Goal: Task Accomplishment & Management: Complete application form

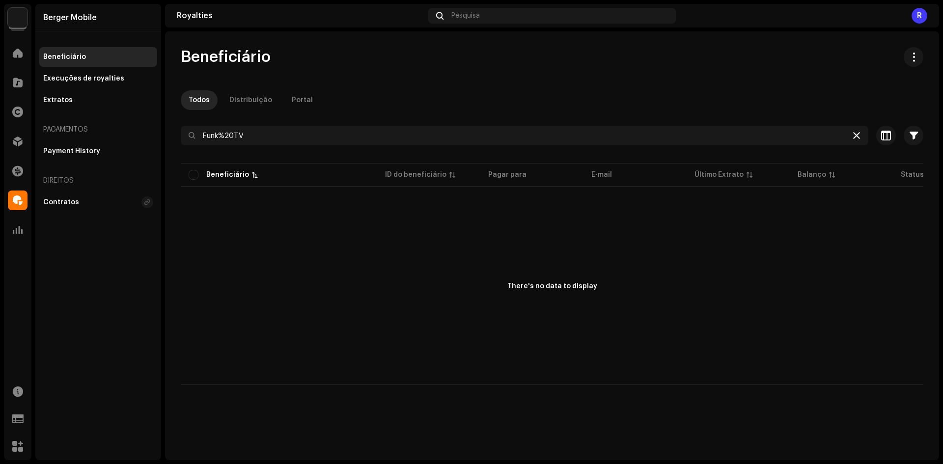
click at [857, 137] on icon at bounding box center [857, 136] width 7 height 8
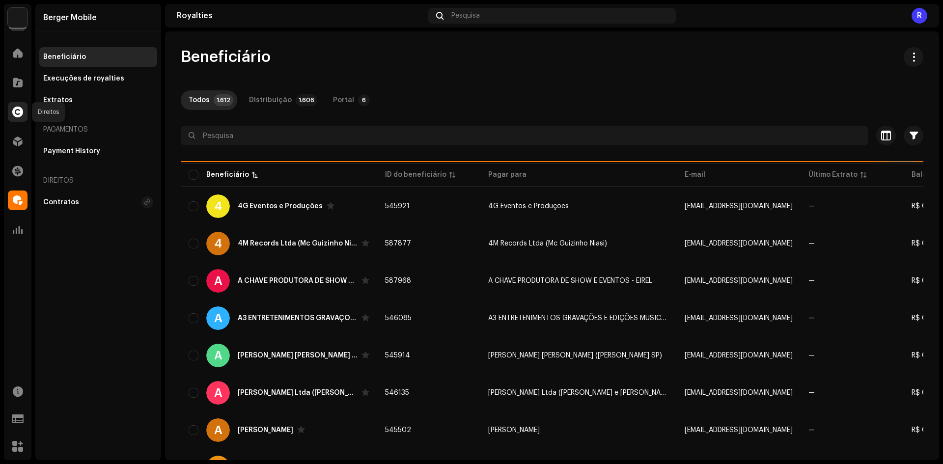
click at [20, 110] on span at bounding box center [17, 112] width 11 height 8
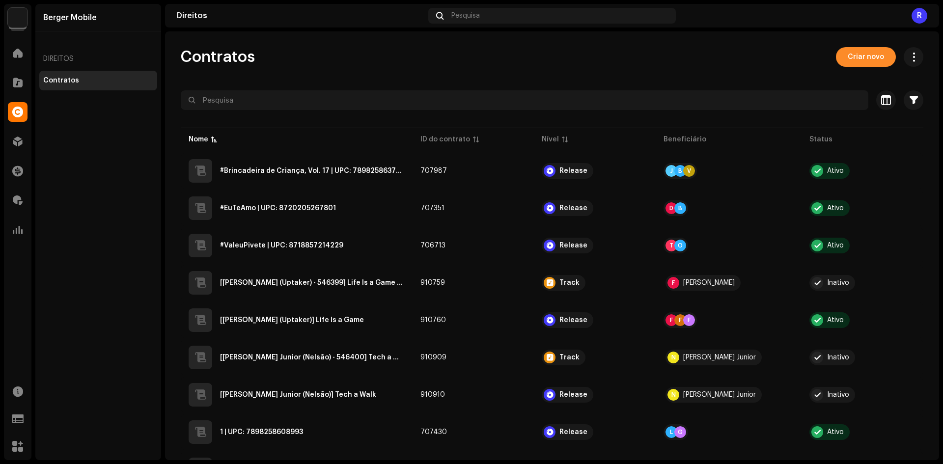
click at [876, 49] on span "Criar novo" at bounding box center [866, 57] width 36 height 20
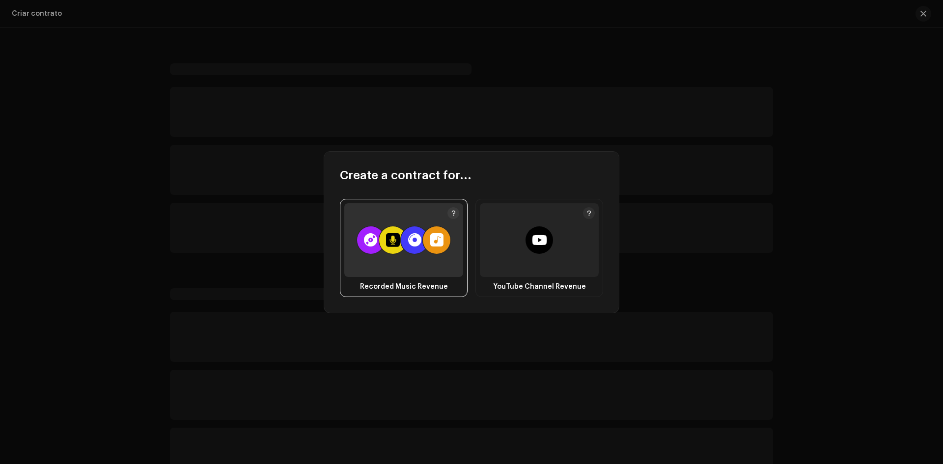
click at [399, 240] on div at bounding box center [393, 240] width 14 height 14
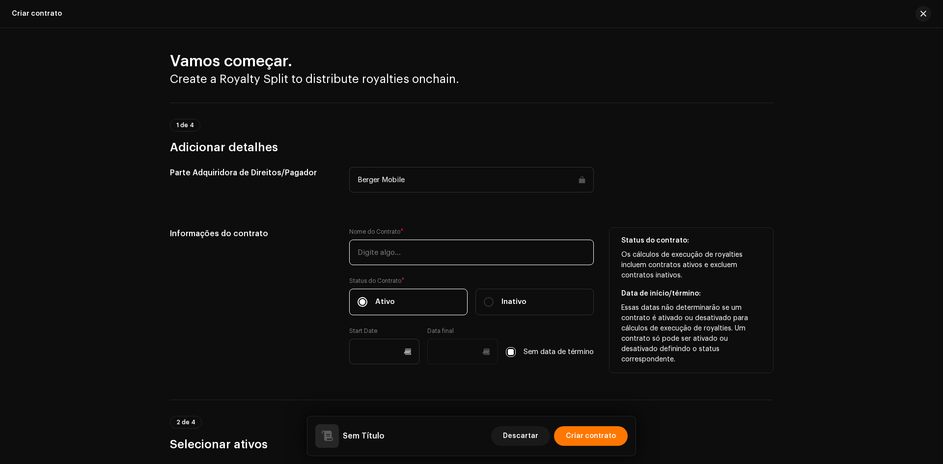
click at [430, 256] on input "text" at bounding box center [471, 253] width 245 height 26
click at [424, 251] on input "v" at bounding box center [471, 253] width 245 height 26
paste input "Fim de Ano"
click at [470, 255] on input "Fim de Ano | UPC:" at bounding box center [471, 253] width 245 height 26
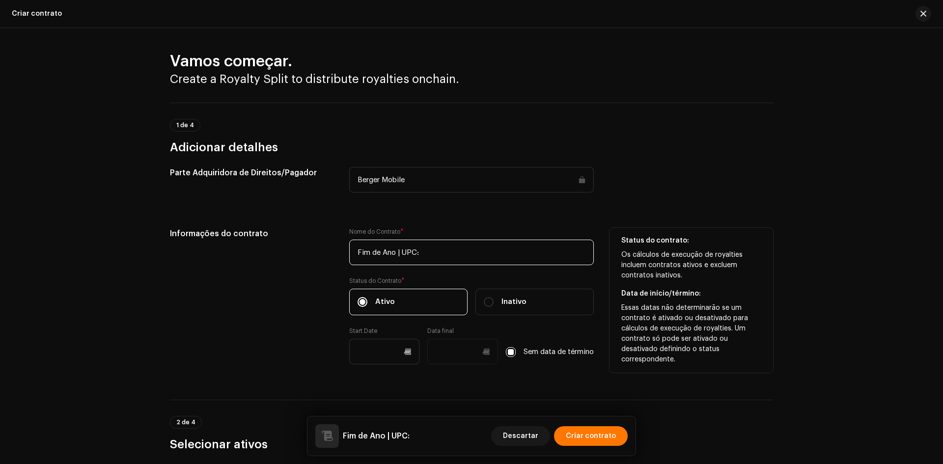
paste input "7898258659483"
type input "Fim de Ano | UPC: 7898258659483"
click at [386, 341] on input "text" at bounding box center [384, 352] width 71 height 26
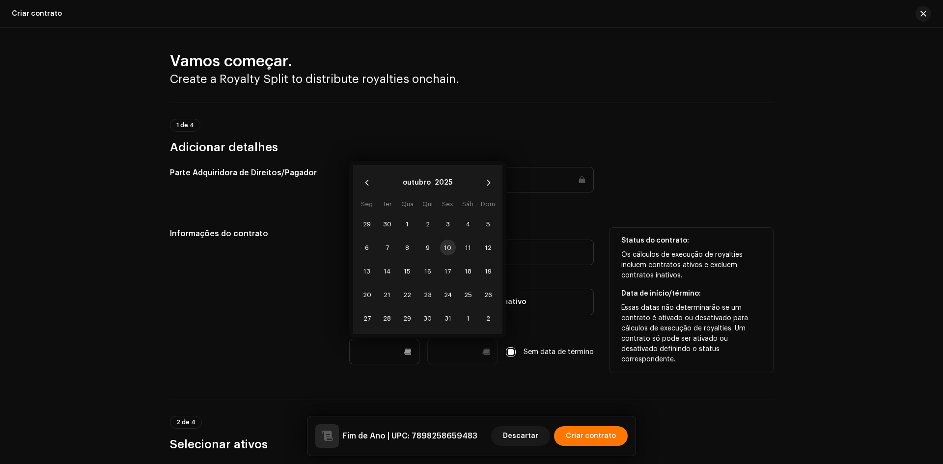
click at [453, 244] on span "10" at bounding box center [448, 248] width 16 height 16
type input "[DATE]"
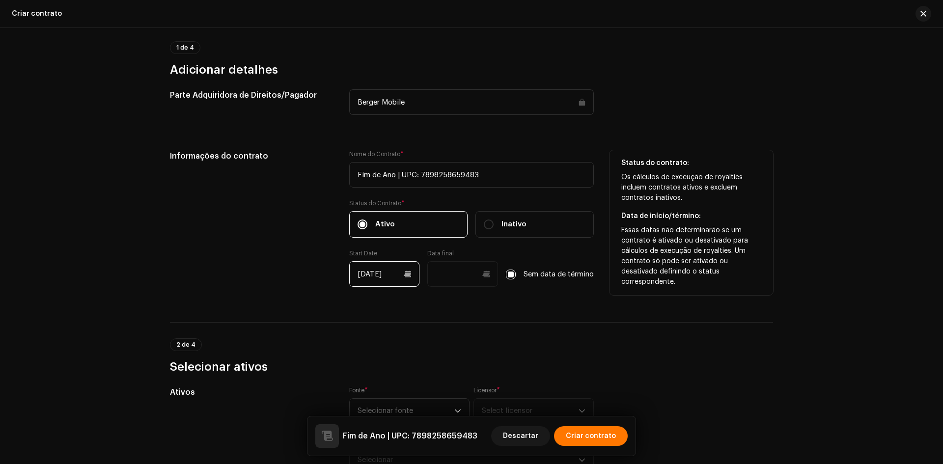
scroll to position [197, 0]
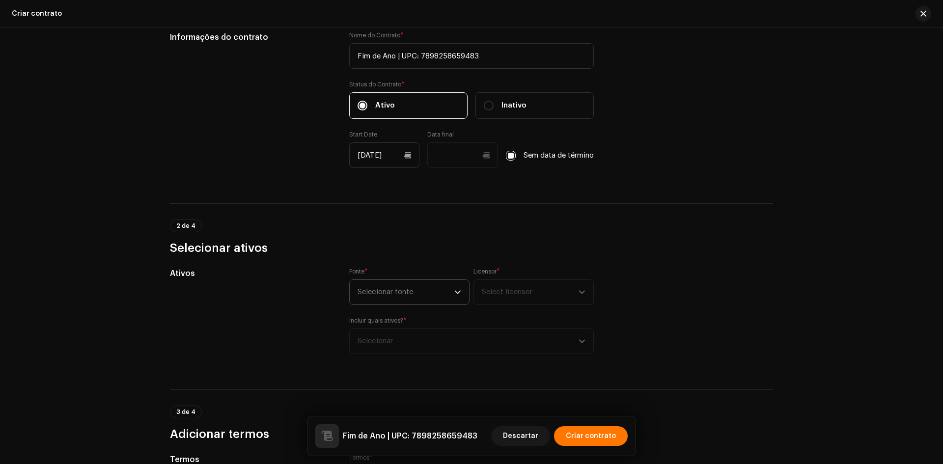
click at [384, 289] on span "Selecionar fonte" at bounding box center [406, 292] width 97 height 25
click at [387, 327] on li "Artista" at bounding box center [410, 320] width 112 height 20
click at [510, 298] on span "Select licensor" at bounding box center [530, 292] width 97 height 25
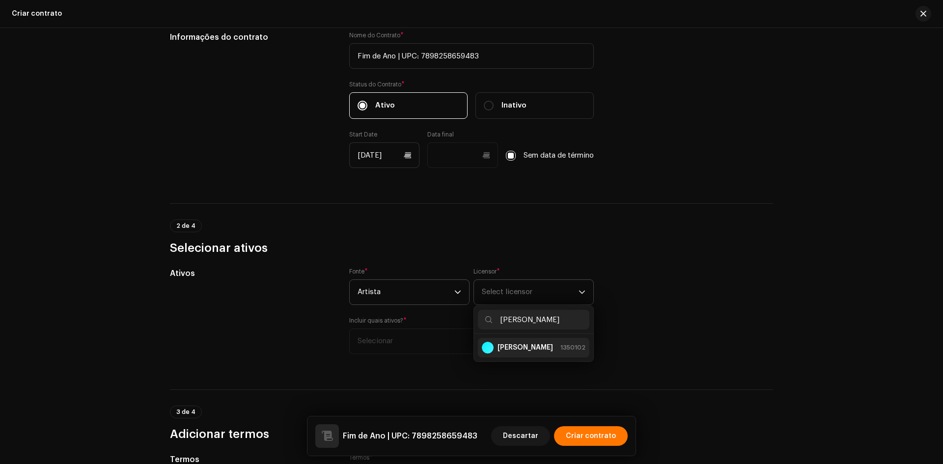
type input "[PERSON_NAME]"
click at [520, 344] on strong "[PERSON_NAME]" at bounding box center [526, 348] width 56 height 10
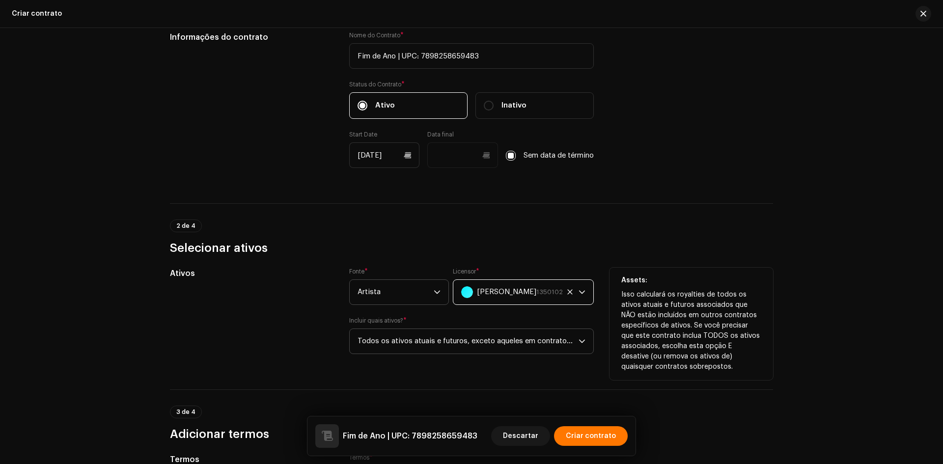
click at [439, 342] on span "Todos os ativos atuais e futuros, exceto aqueles em contratos específicos de at…" at bounding box center [468, 341] width 221 height 25
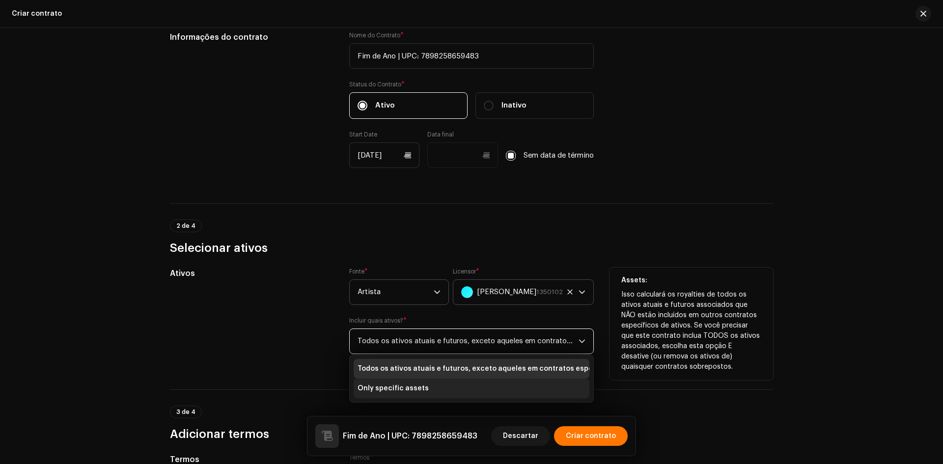
click at [388, 386] on span "Only specific assets" at bounding box center [393, 389] width 71 height 10
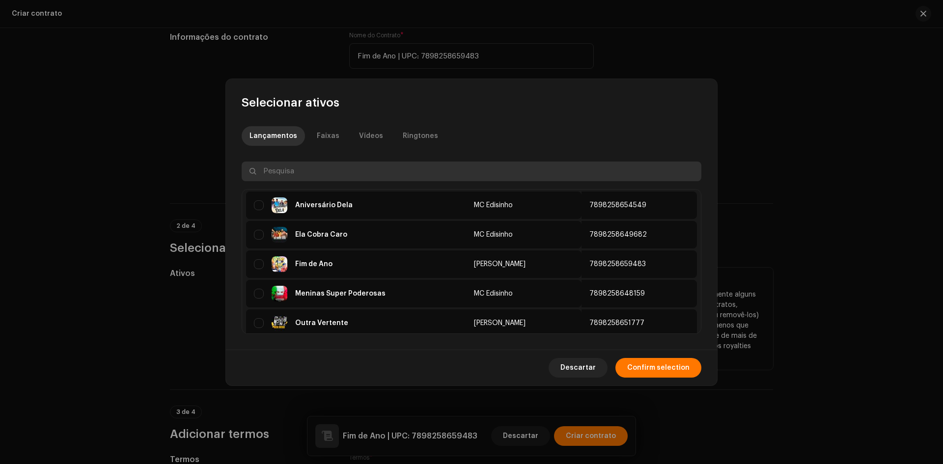
click at [309, 173] on input "text" at bounding box center [472, 172] width 460 height 20
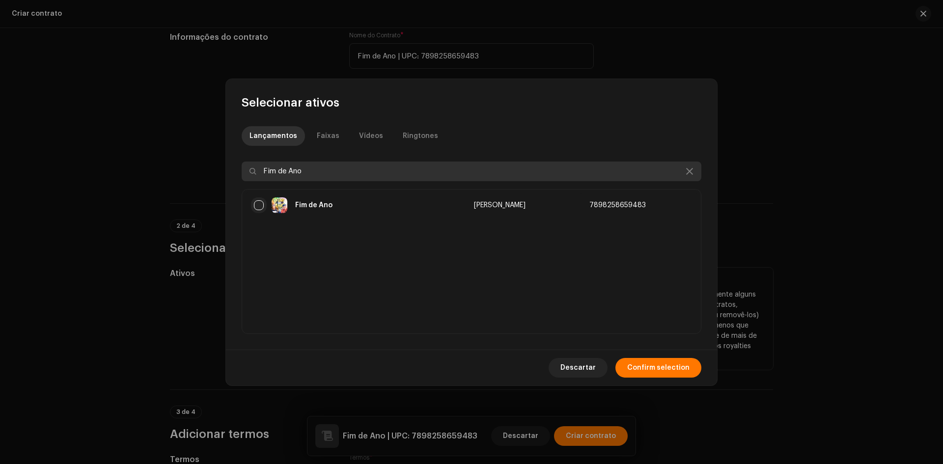
type input "Fim de Ano"
click at [259, 203] on input "checkbox" at bounding box center [259, 205] width 10 height 10
checkbox input "true"
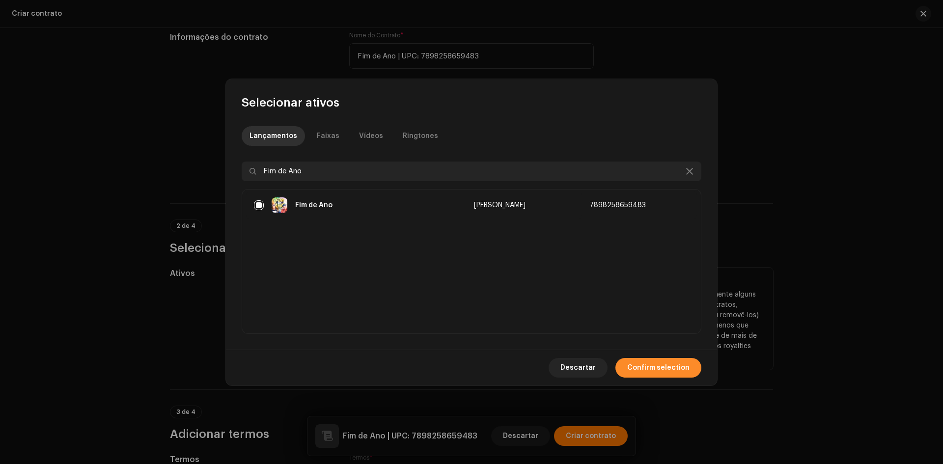
click at [676, 365] on span "Confirm selection" at bounding box center [658, 368] width 62 height 20
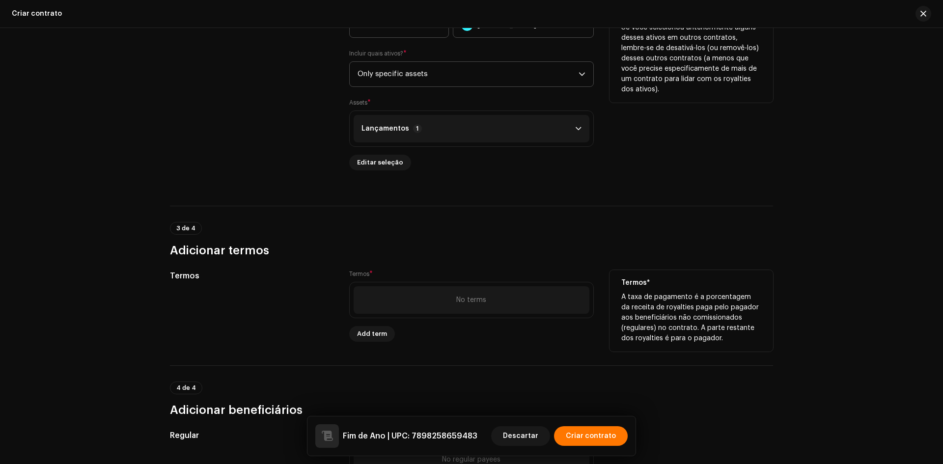
scroll to position [491, 0]
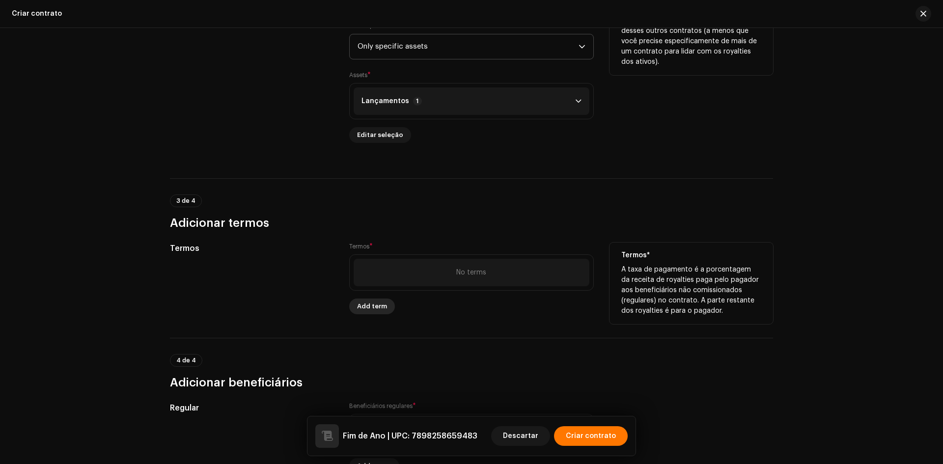
click at [371, 305] on span "Add term" at bounding box center [372, 307] width 30 height 20
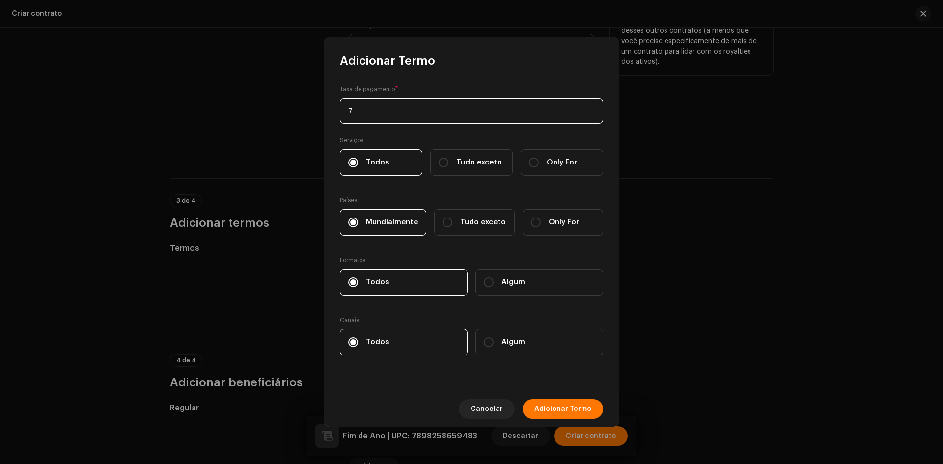
type input "75"
click at [574, 415] on span "Adicionar Termo" at bounding box center [563, 409] width 57 height 20
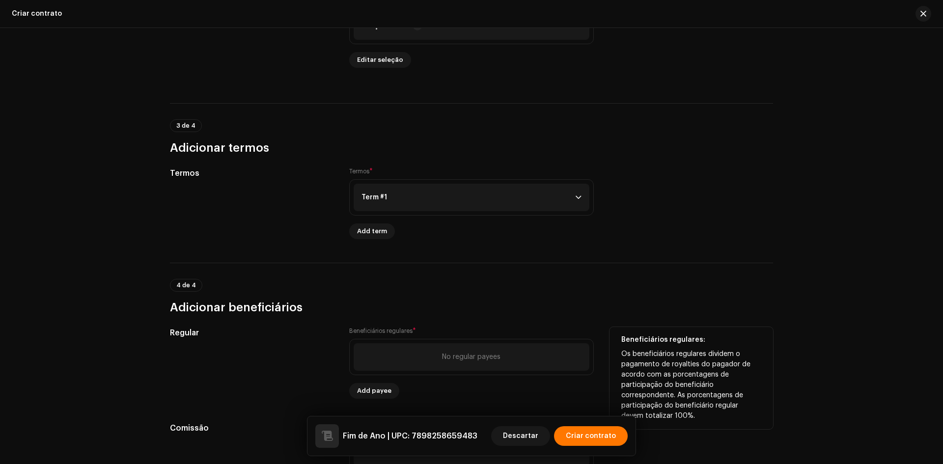
scroll to position [666, 0]
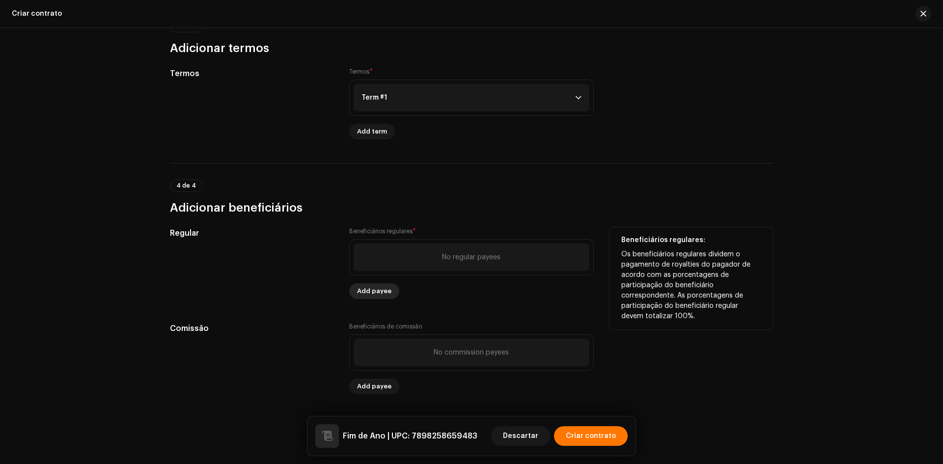
click at [371, 294] on span "Add payee" at bounding box center [374, 292] width 34 height 20
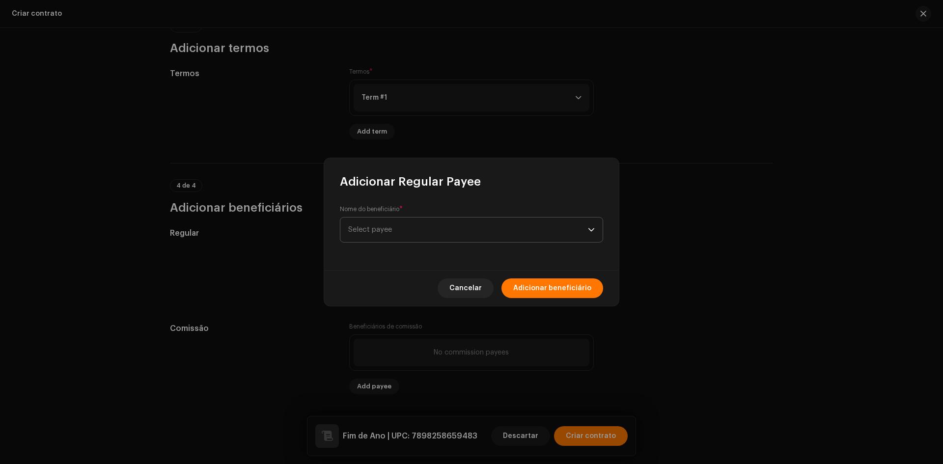
click at [388, 218] on span "Select payee" at bounding box center [468, 230] width 240 height 25
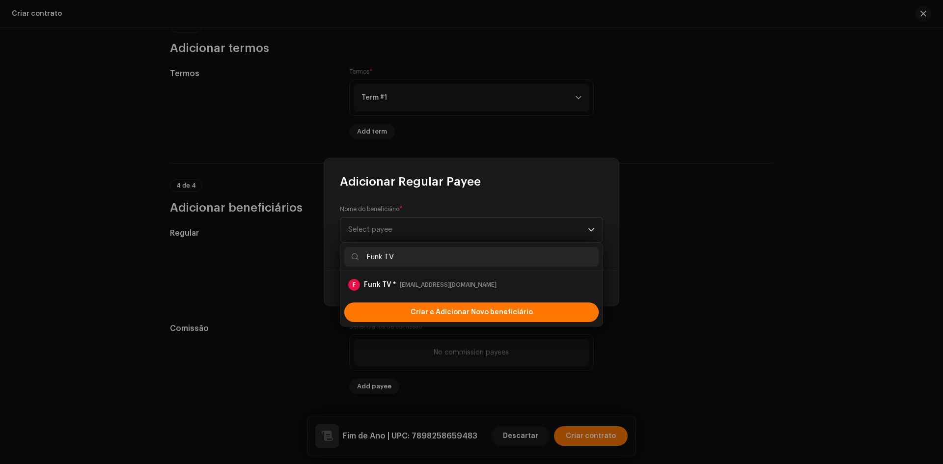
click at [382, 258] on input "Funk TV" at bounding box center [471, 257] width 255 height 20
type input "Funk TV"
click at [387, 279] on li "F Funk TV * [EMAIL_ADDRESS][DOMAIN_NAME]" at bounding box center [471, 285] width 255 height 20
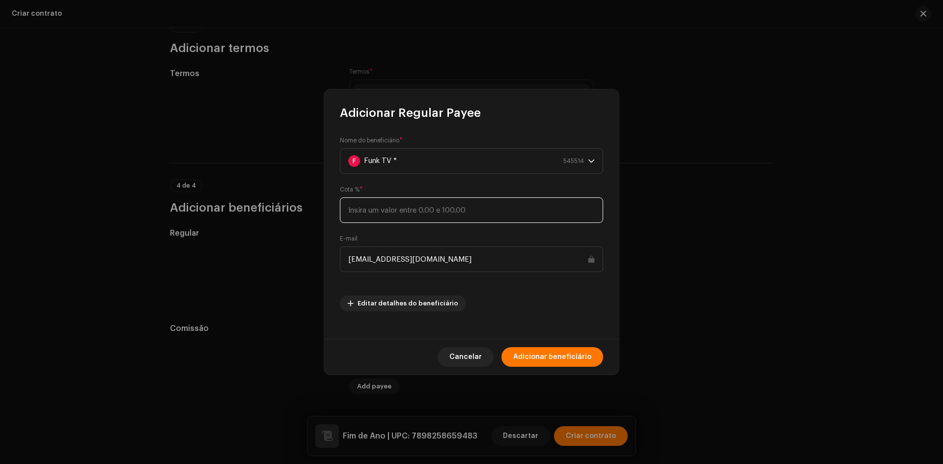
click at [379, 205] on input at bounding box center [471, 211] width 263 height 26
type input "50"
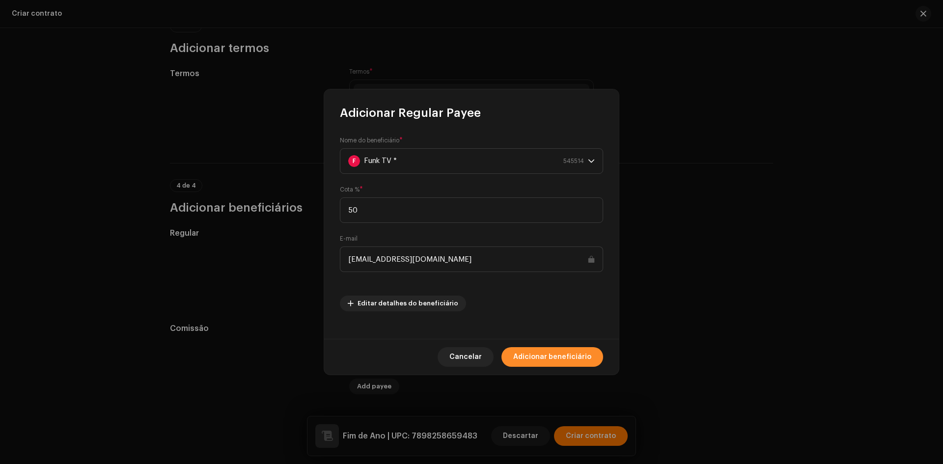
click at [575, 356] on span "Adicionar beneficiário" at bounding box center [552, 357] width 78 height 20
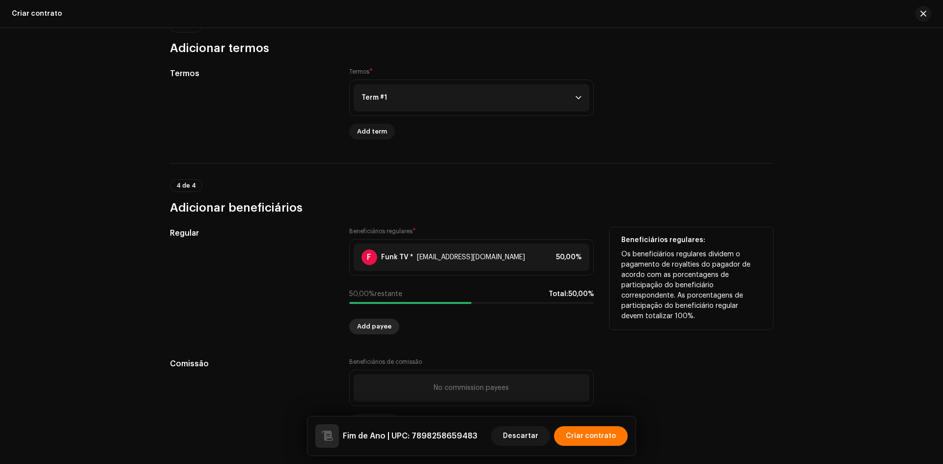
click at [360, 327] on span "Add payee" at bounding box center [374, 327] width 34 height 20
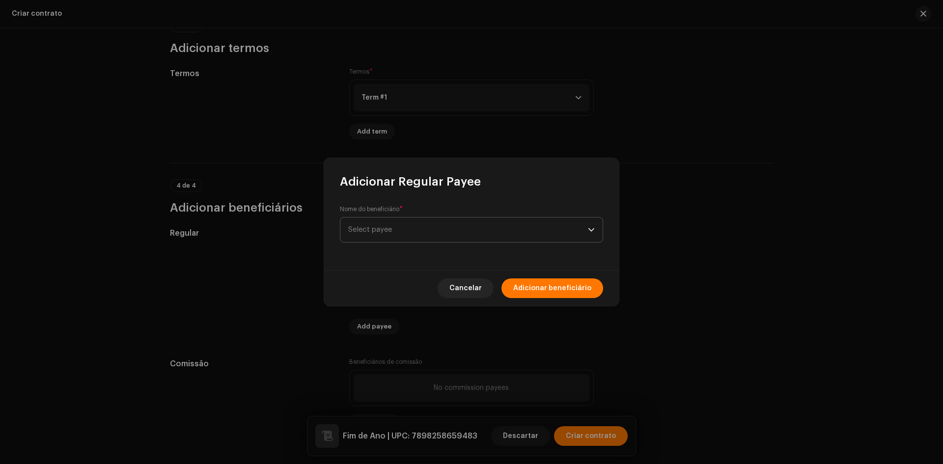
click at [395, 226] on span "Select payee" at bounding box center [468, 230] width 240 height 25
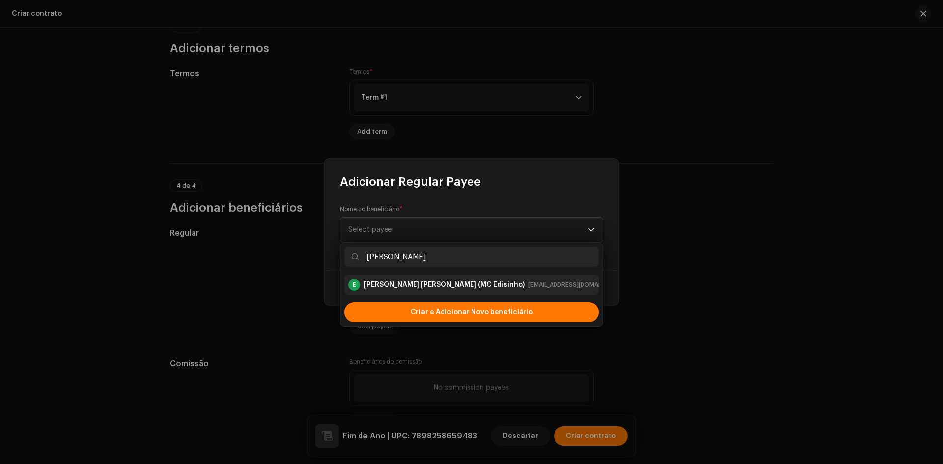
type input "[PERSON_NAME]"
click at [389, 289] on div "[PERSON_NAME] [PERSON_NAME] (MC Edisinho)" at bounding box center [444, 285] width 161 height 10
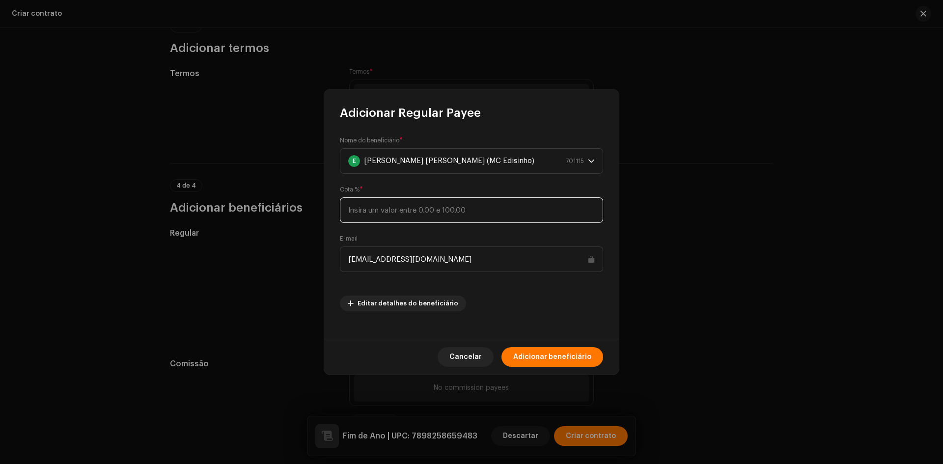
click at [386, 215] on input at bounding box center [471, 211] width 263 height 26
type input "50"
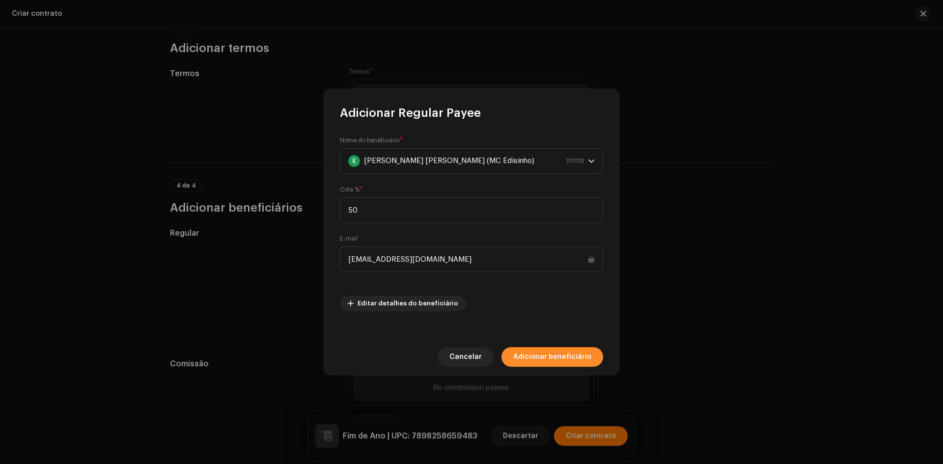
click at [572, 361] on span "Adicionar beneficiário" at bounding box center [552, 357] width 78 height 20
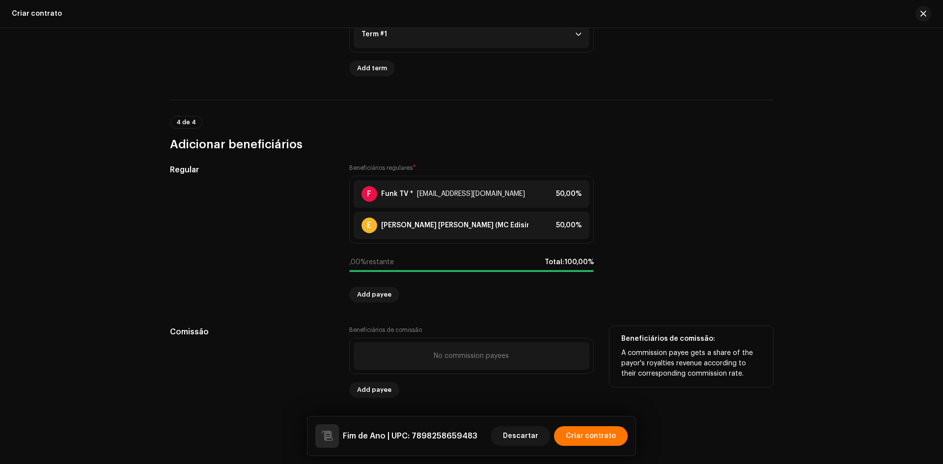
scroll to position [733, 0]
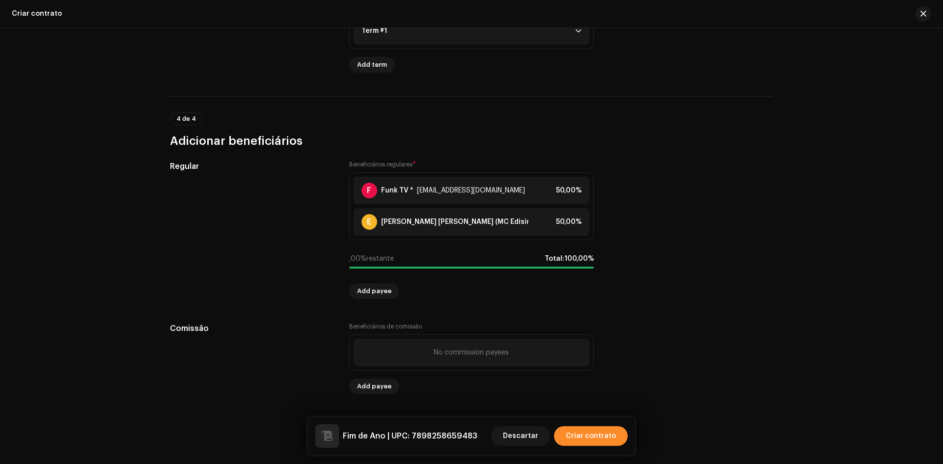
click at [586, 435] on span "Criar contrato" at bounding box center [591, 437] width 50 height 20
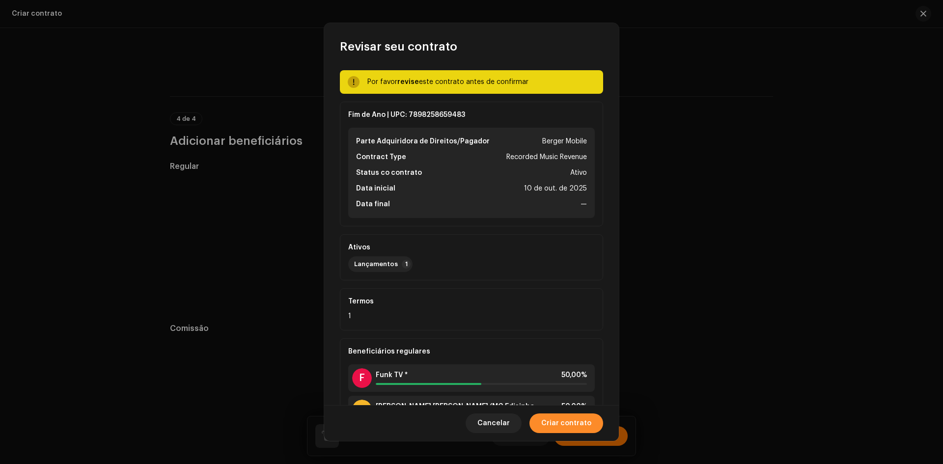
click at [571, 424] on span "Criar contrato" at bounding box center [567, 424] width 50 height 20
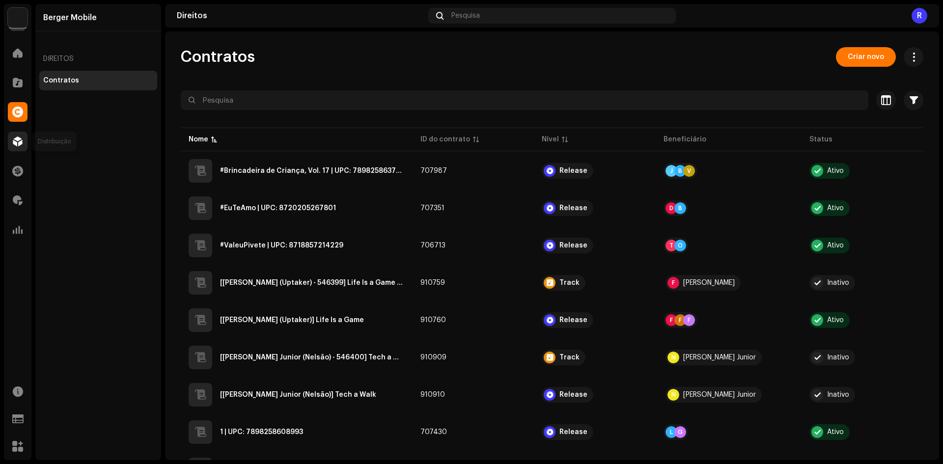
click at [25, 145] on div at bounding box center [18, 142] width 20 height 20
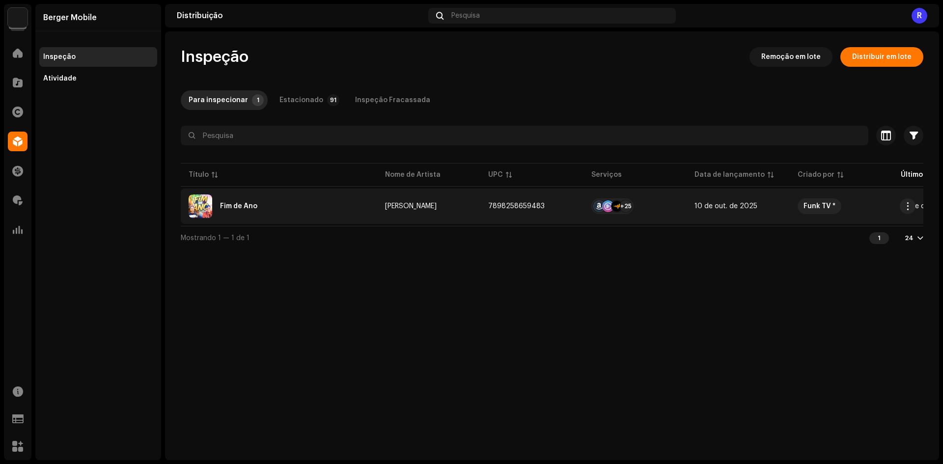
click at [230, 198] on div "Fim de Ano" at bounding box center [279, 207] width 181 height 24
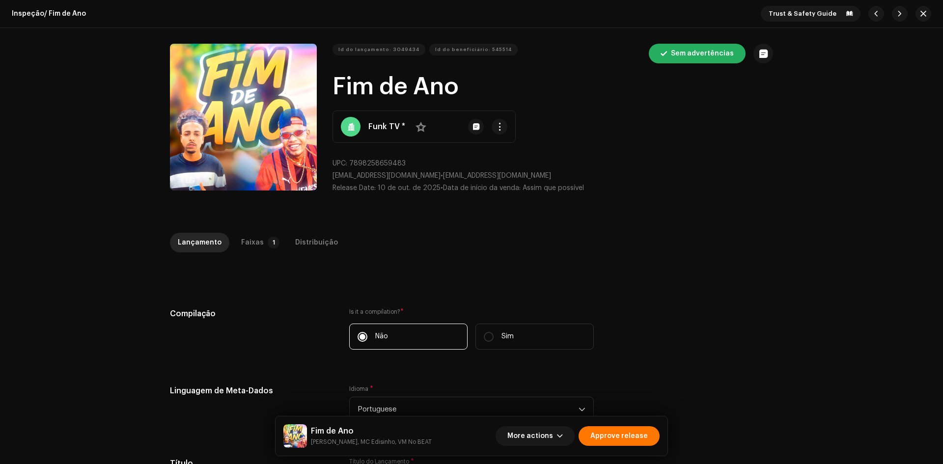
click at [247, 224] on div "Inspeção / Fim de Ano Trust & Safety Guide Id do lançamento: 3049434 Id do bene…" at bounding box center [471, 232] width 943 height 464
click at [248, 238] on div "Faixas" at bounding box center [252, 243] width 23 height 20
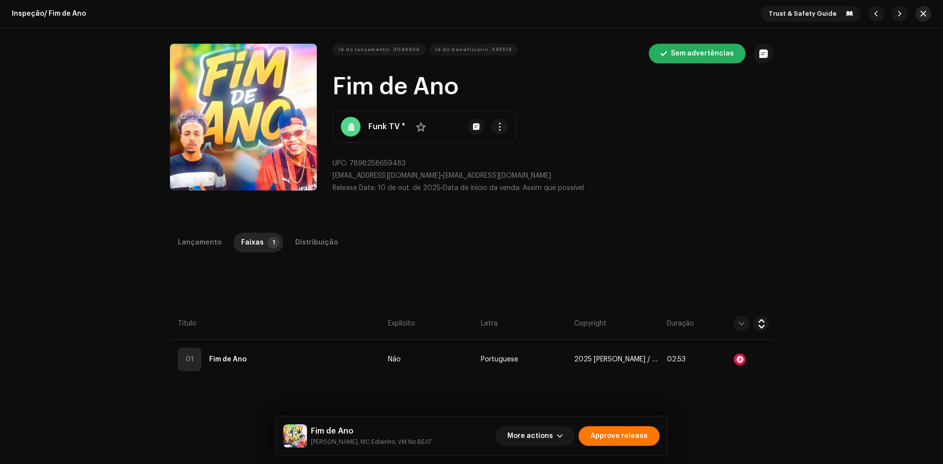
click at [921, 12] on span "button" at bounding box center [924, 14] width 6 height 8
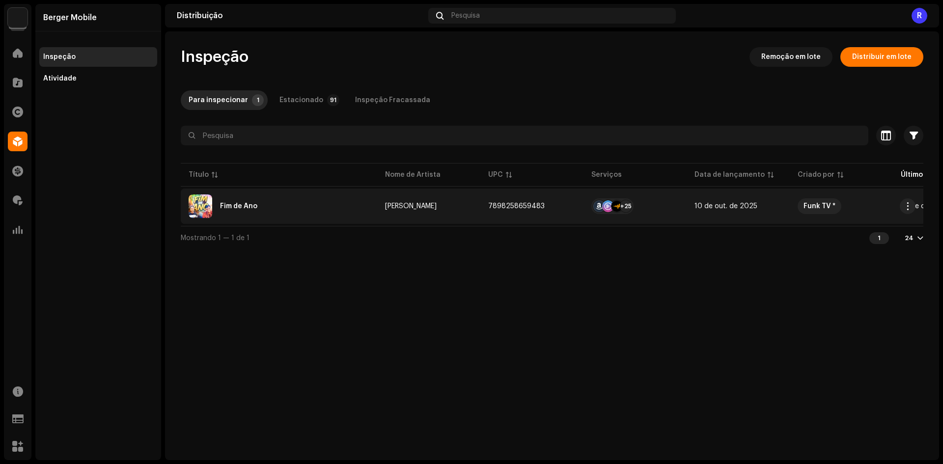
click at [238, 203] on div "Fim de Ano" at bounding box center [238, 206] width 37 height 7
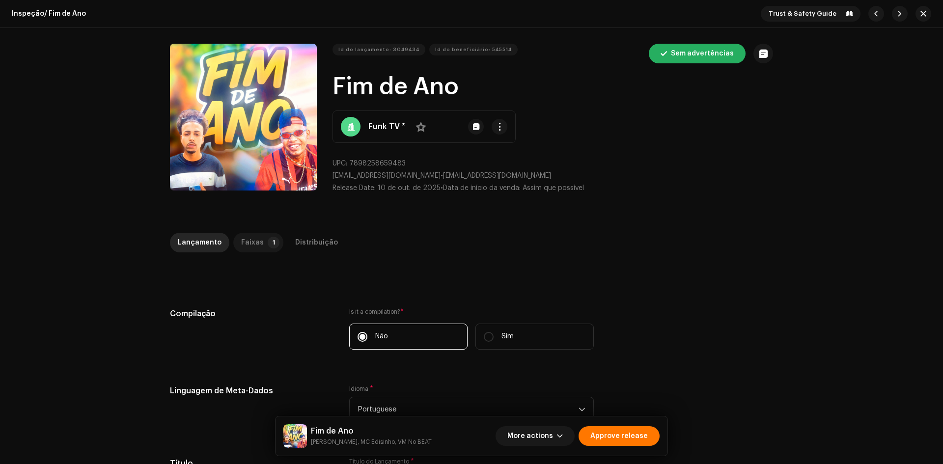
click at [272, 234] on p-tab "Faixas 1" at bounding box center [258, 243] width 50 height 20
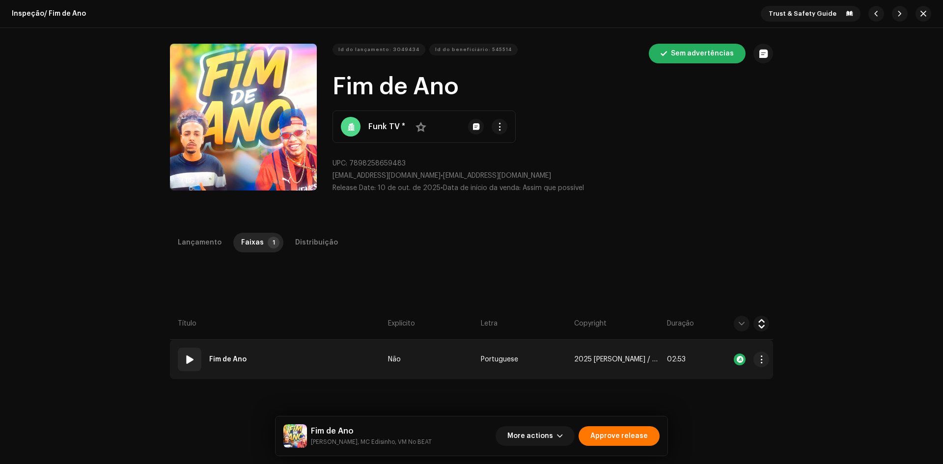
click at [372, 363] on td "01 Fim de Ano" at bounding box center [277, 359] width 214 height 39
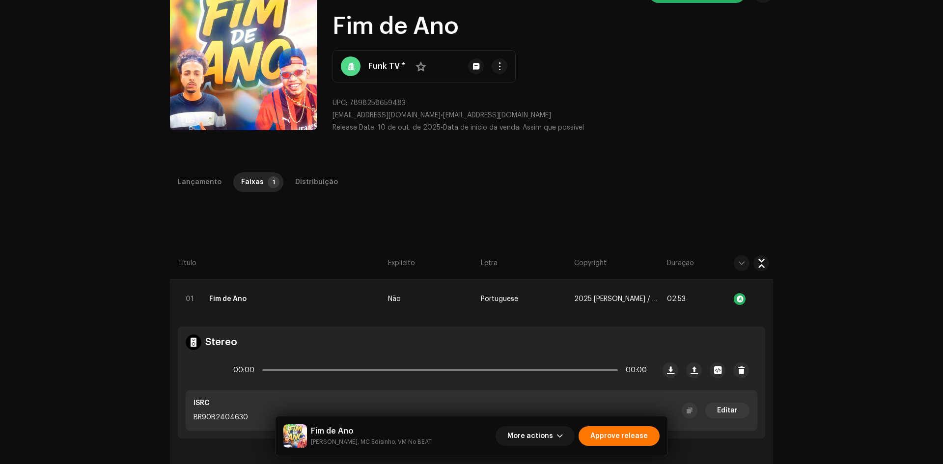
scroll to position [43, 0]
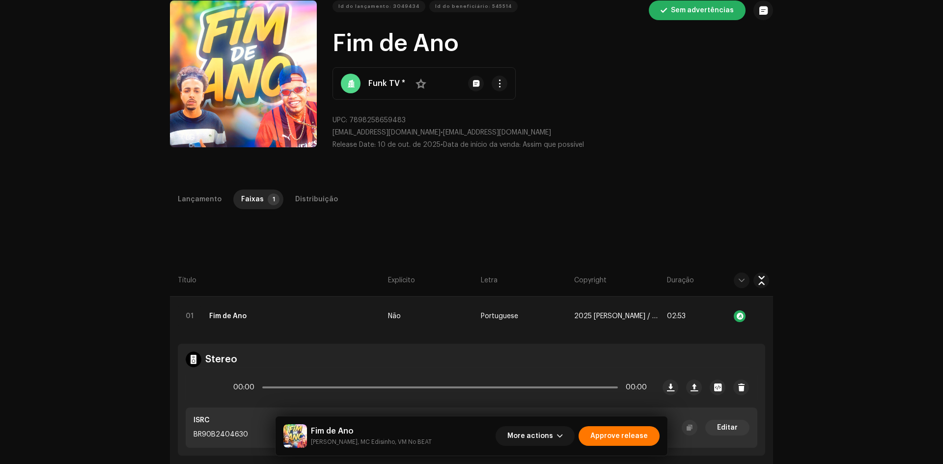
click at [194, 188] on div "Inspeção / Fim de Ano Trust & Safety Guide Id do lançamento: 3049434 Id do bene…" at bounding box center [471, 232] width 943 height 464
click at [197, 198] on div "Lançamento" at bounding box center [200, 200] width 44 height 20
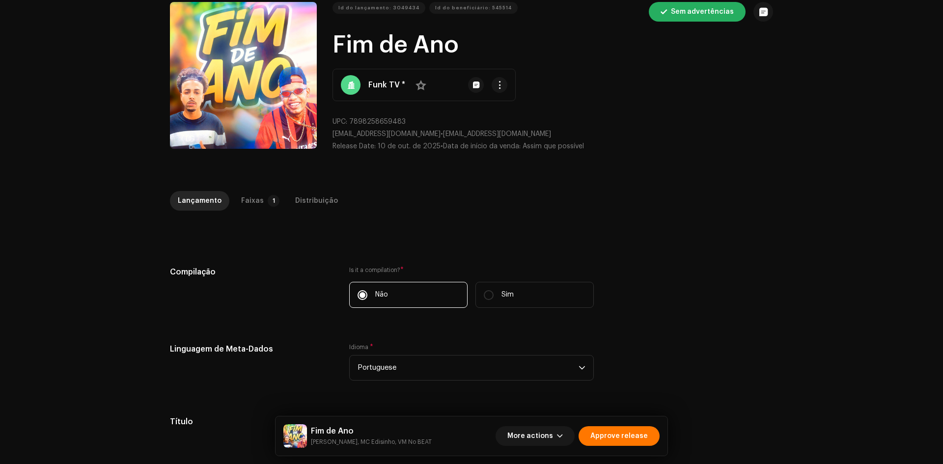
scroll to position [40, 0]
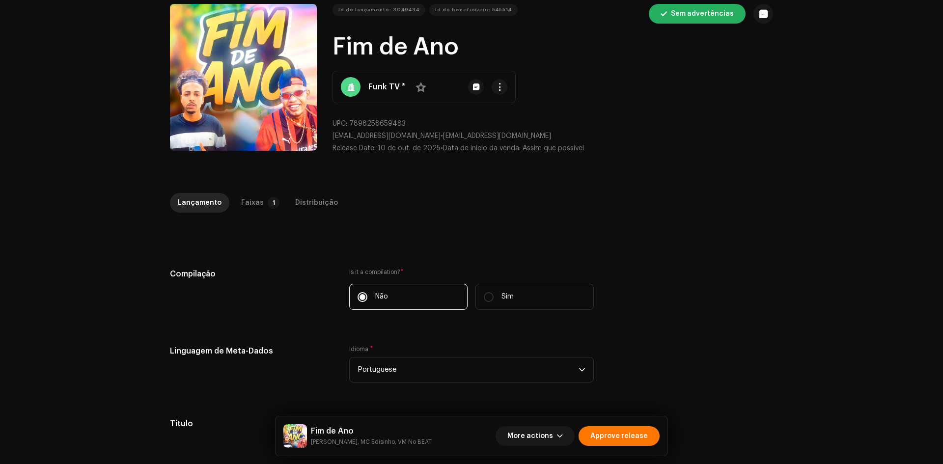
click at [293, 193] on div "Inspeção / Fim de Ano Trust & Safety Guide Id do lançamento: 3049434 Id do bene…" at bounding box center [471, 232] width 943 height 464
click at [299, 204] on div "Distribuição" at bounding box center [316, 203] width 43 height 20
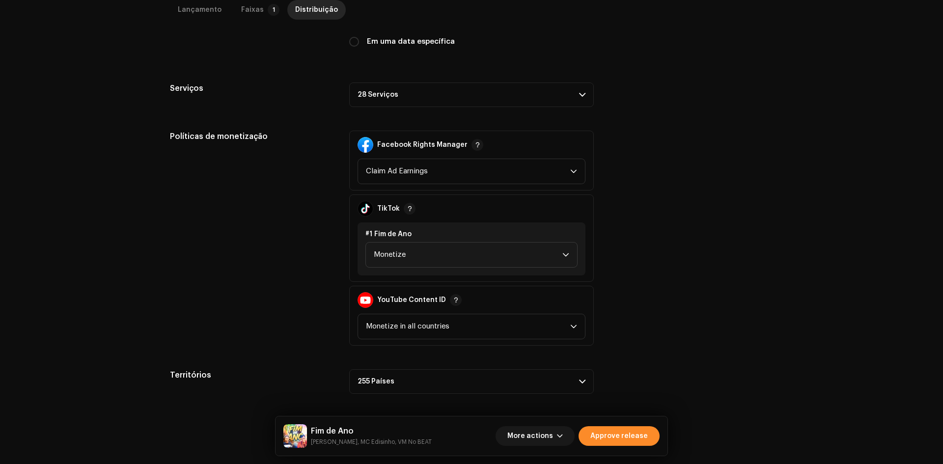
click at [635, 431] on span "Approve release" at bounding box center [619, 437] width 57 height 20
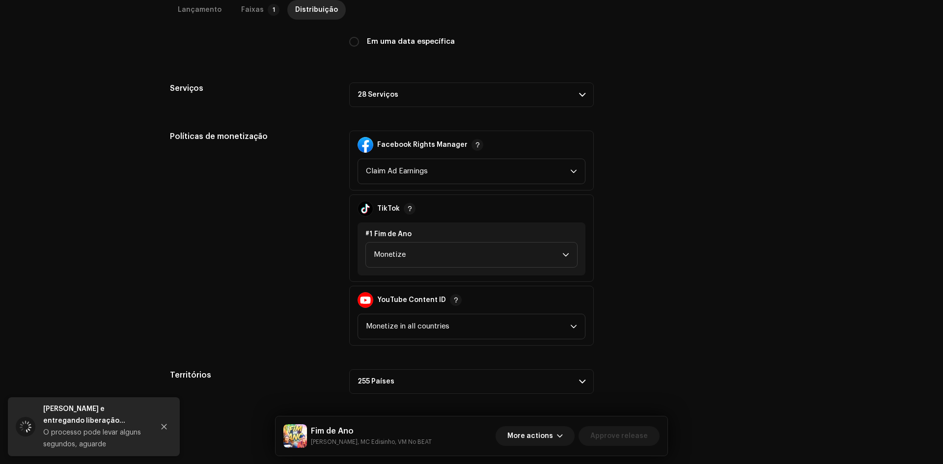
scroll to position [309, 0]
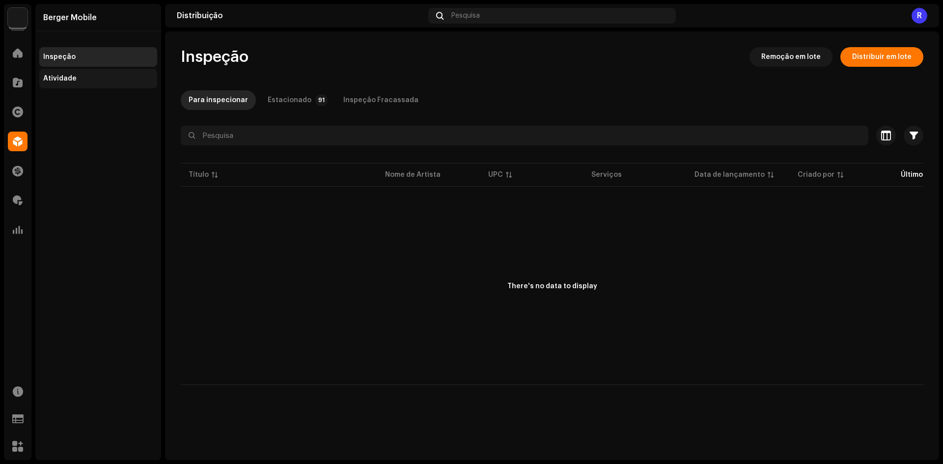
click at [100, 81] on div "Atividade" at bounding box center [98, 79] width 110 height 8
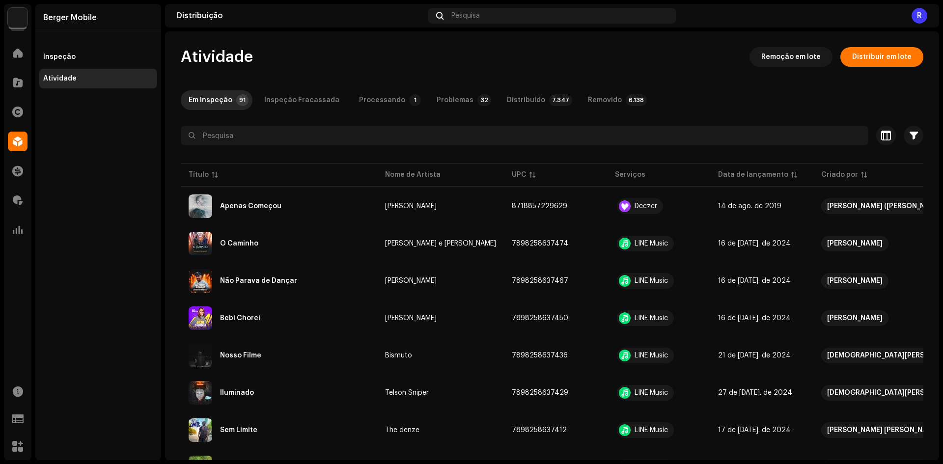
click at [927, 11] on re-a-cover "R" at bounding box center [920, 16] width 16 height 16
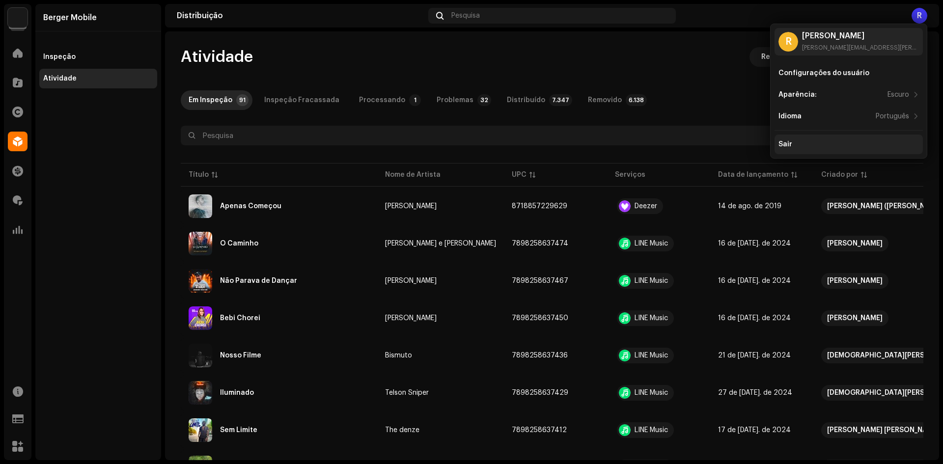
click at [789, 147] on div "Sair" at bounding box center [786, 145] width 14 height 8
